Goal: Register for event/course

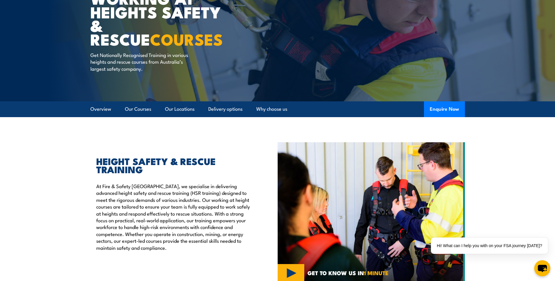
scroll to position [29, 0]
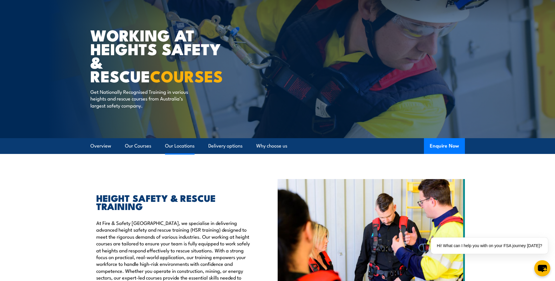
click at [182, 147] on link "Our Locations" at bounding box center [180, 145] width 30 height 15
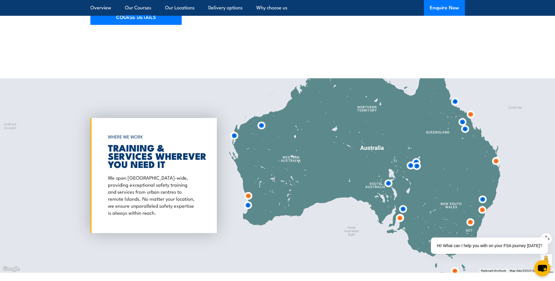
scroll to position [944, 0]
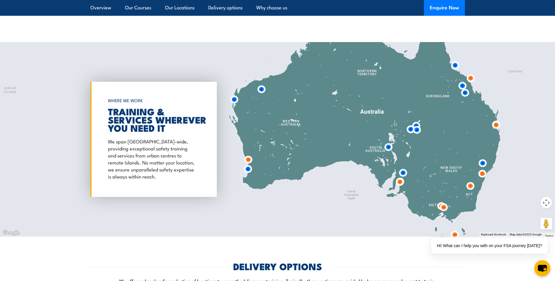
click at [483, 169] on img at bounding box center [482, 173] width 11 height 11
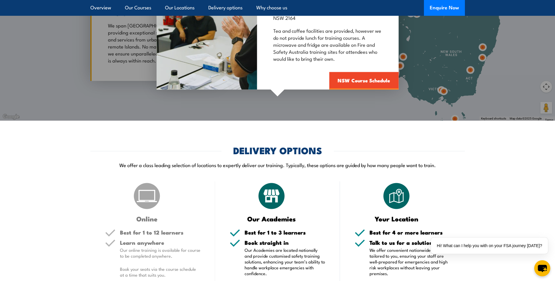
scroll to position [1031, 0]
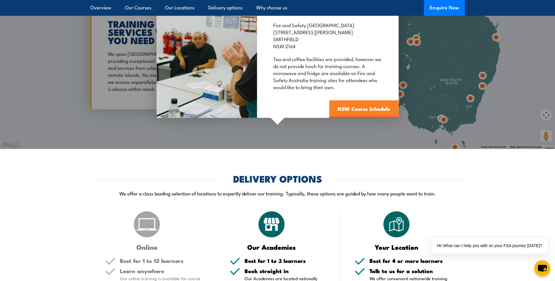
click at [338, 103] on link "NSW Course Schedule" at bounding box center [363, 110] width 69 height 18
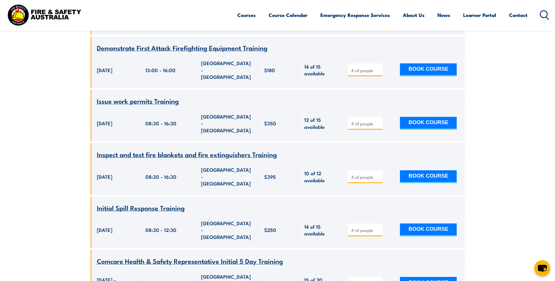
scroll to position [2356, 0]
